Goal: Entertainment & Leisure: Consume media (video, audio)

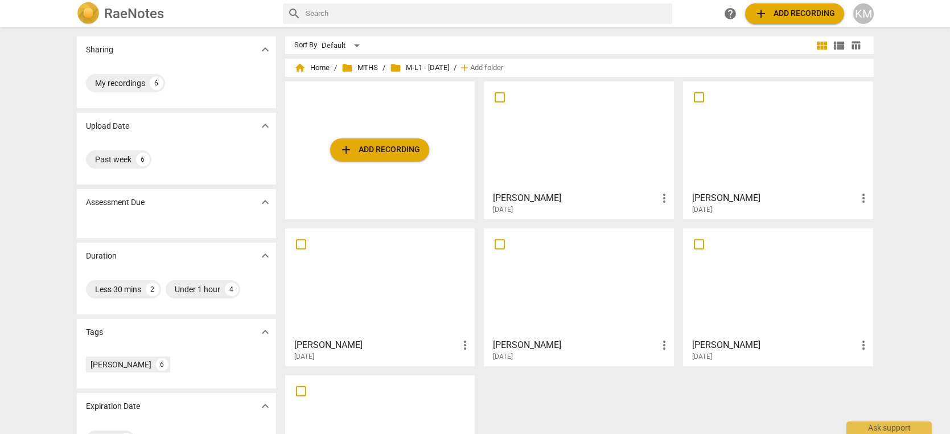
click at [581, 264] on div at bounding box center [579, 282] width 182 height 101
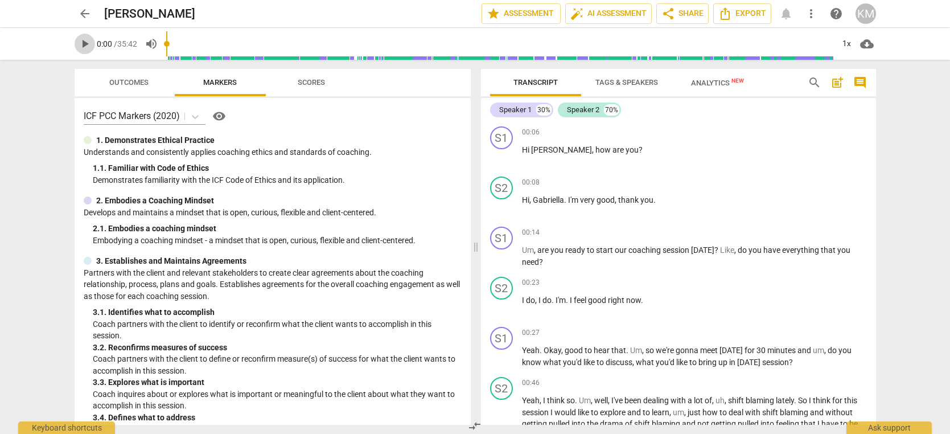
click at [87, 44] on span "play_arrow" at bounding box center [85, 44] width 14 height 14
click at [86, 47] on span "pause" at bounding box center [85, 44] width 14 height 14
click at [85, 47] on span "play_arrow" at bounding box center [85, 44] width 14 height 14
type input "6"
click at [81, 13] on span "arrow_back" at bounding box center [85, 14] width 14 height 14
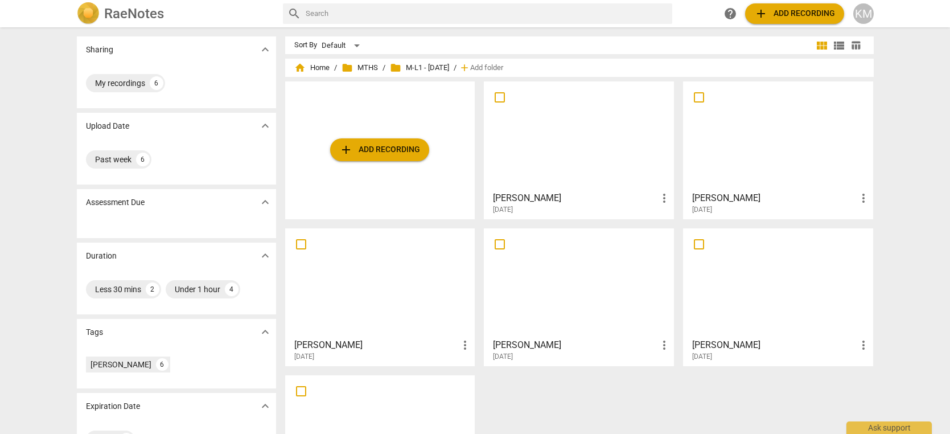
click at [718, 130] on div at bounding box center [778, 135] width 182 height 101
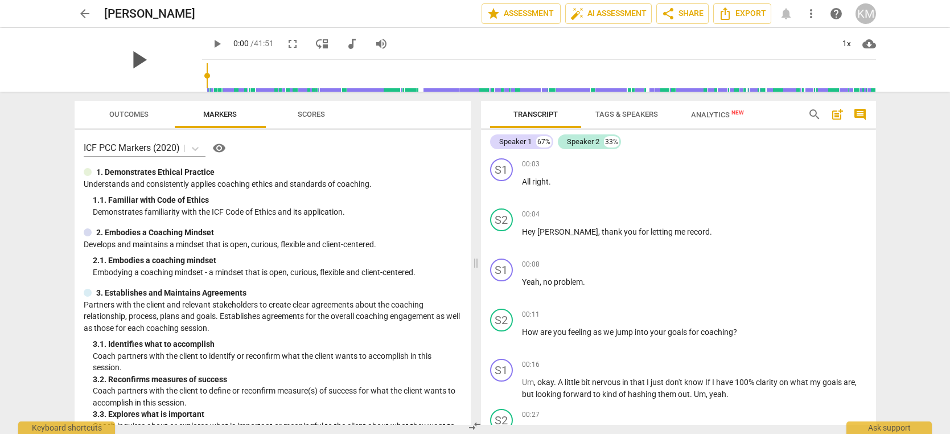
click at [134, 60] on span "play_arrow" at bounding box center [139, 60] width 30 height 30
type input "14"
click at [315, 47] on span "move_down" at bounding box center [322, 44] width 14 height 14
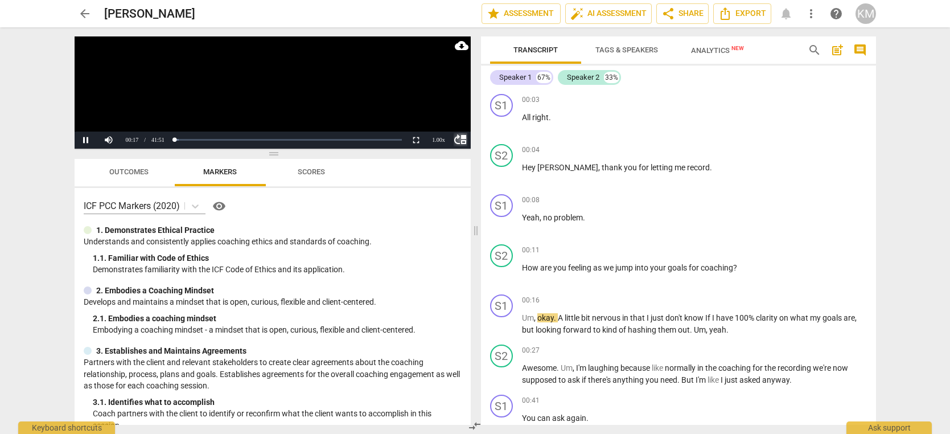
click at [466, 142] on span "move_up" at bounding box center [461, 140] width 14 height 14
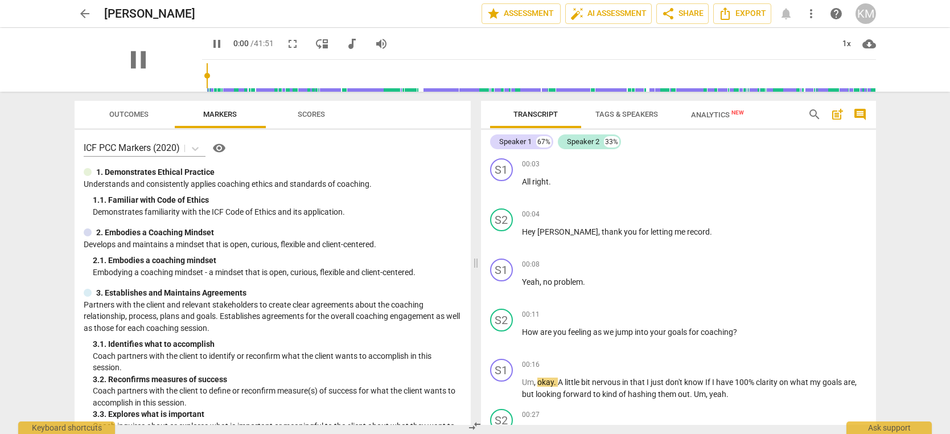
click at [210, 48] on span "pause" at bounding box center [217, 44] width 14 height 14
type input "17"
